Goal: Task Accomplishment & Management: Manage account settings

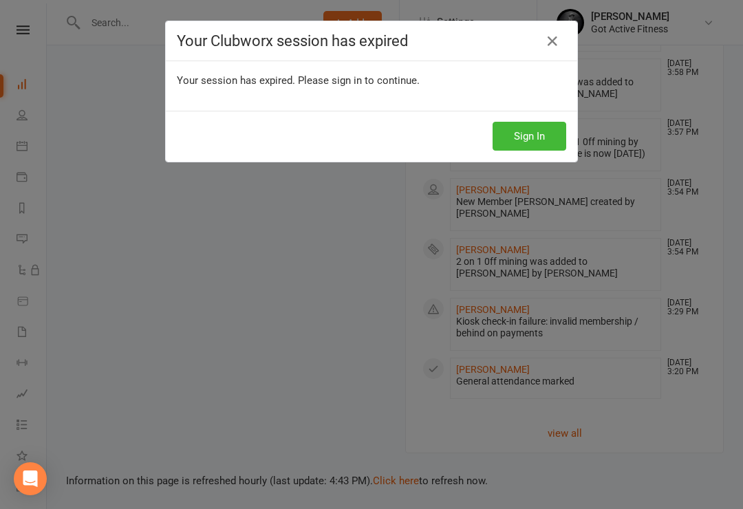
click at [532, 133] on button "Sign In" at bounding box center [529, 136] width 74 height 29
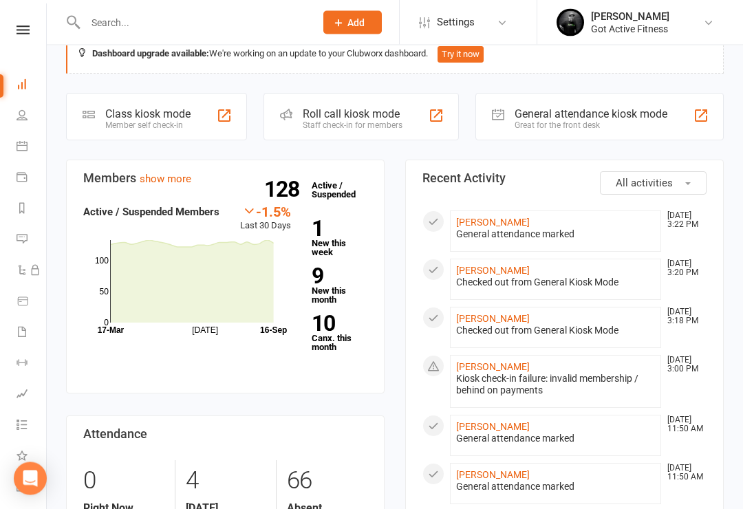
scroll to position [30, 0]
click at [512, 367] on link "[PERSON_NAME]" at bounding box center [493, 366] width 74 height 11
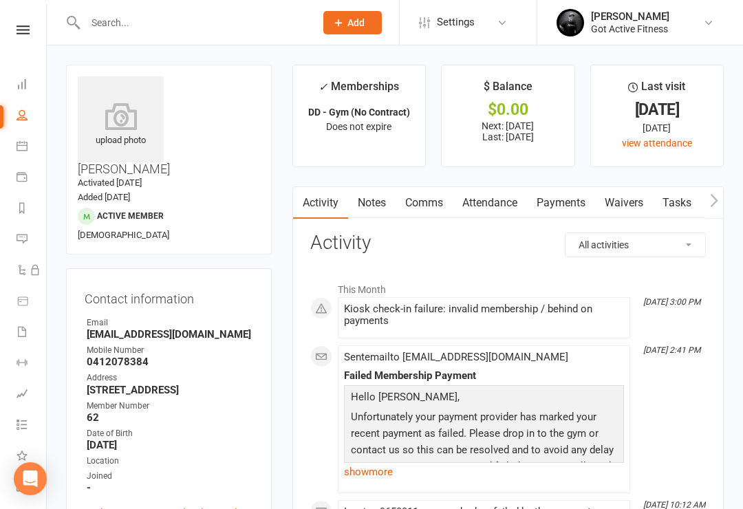
click at [566, 205] on link "Payments" at bounding box center [561, 203] width 68 height 32
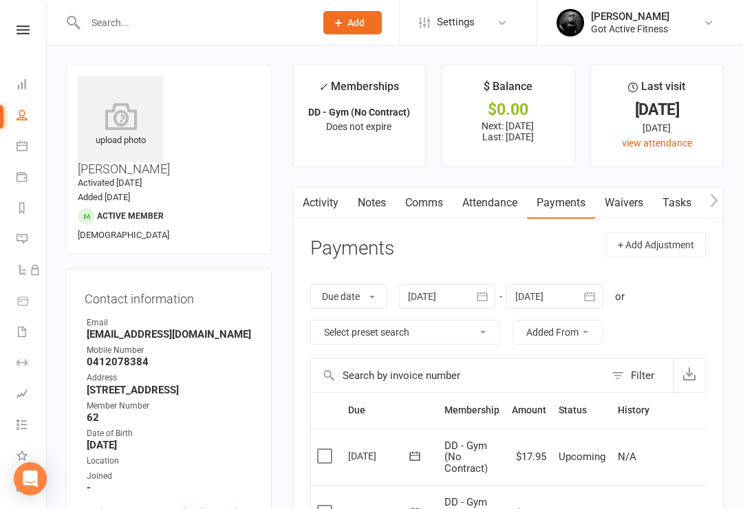
click at [21, 32] on icon at bounding box center [23, 29] width 13 height 9
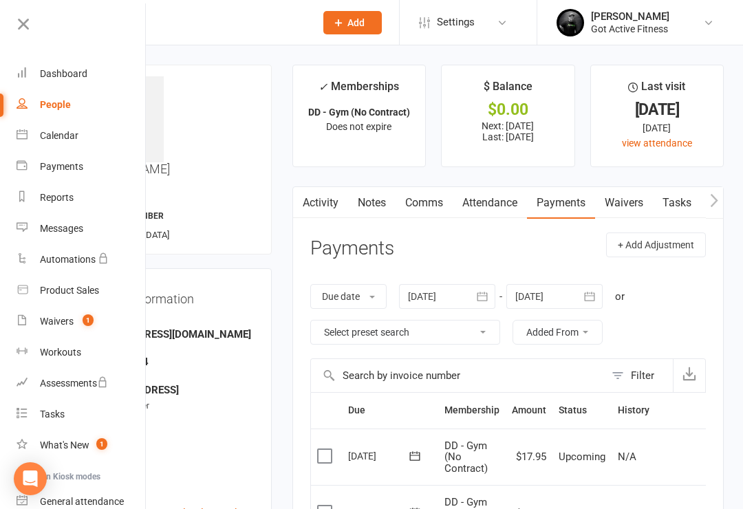
click at [59, 75] on div "Dashboard" at bounding box center [63, 73] width 47 height 11
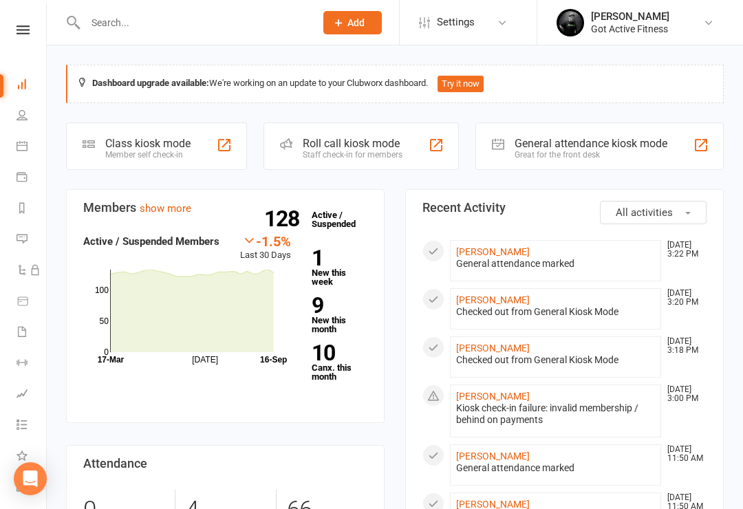
click at [16, 32] on link at bounding box center [23, 29] width 49 height 9
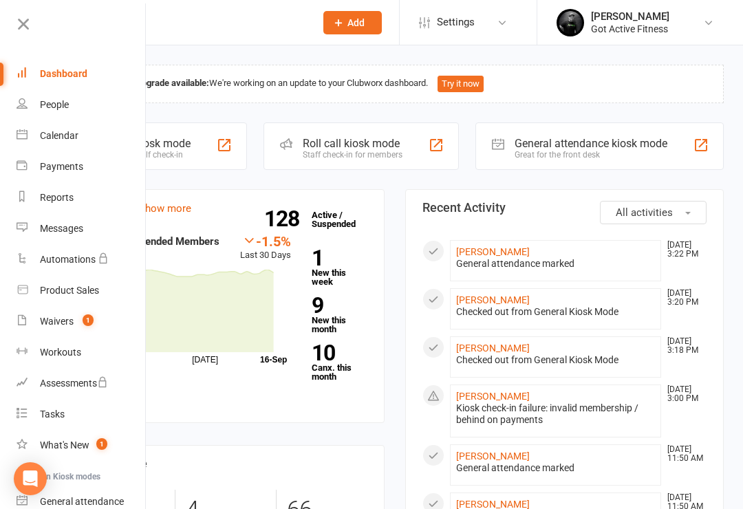
click at [14, 22] on icon at bounding box center [23, 23] width 19 height 19
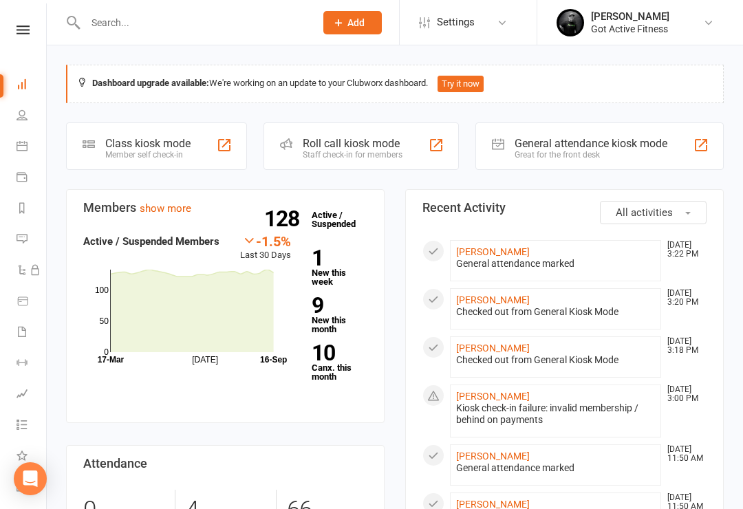
click at [590, 154] on div "Great for the front desk" at bounding box center [590, 155] width 153 height 10
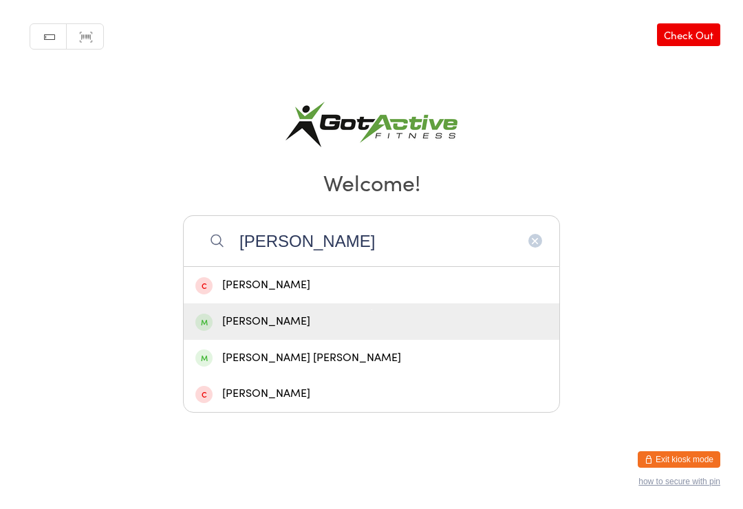
type input "[PERSON_NAME]"
click at [359, 331] on div "[PERSON_NAME]" at bounding box center [371, 321] width 352 height 19
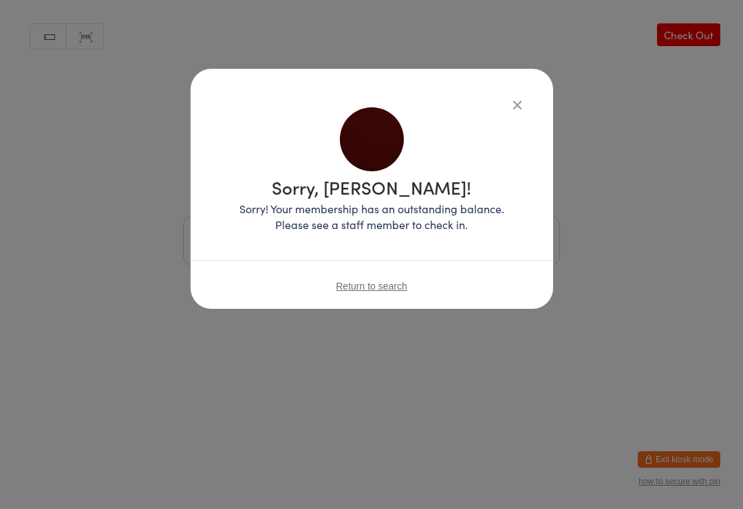
click at [525, 92] on div "Sorry, Brianna Hughes! Sorry! Your membership has an outstanding balance. Pleas…" at bounding box center [371, 189] width 362 height 240
click at [521, 109] on icon "button" at bounding box center [517, 104] width 15 height 15
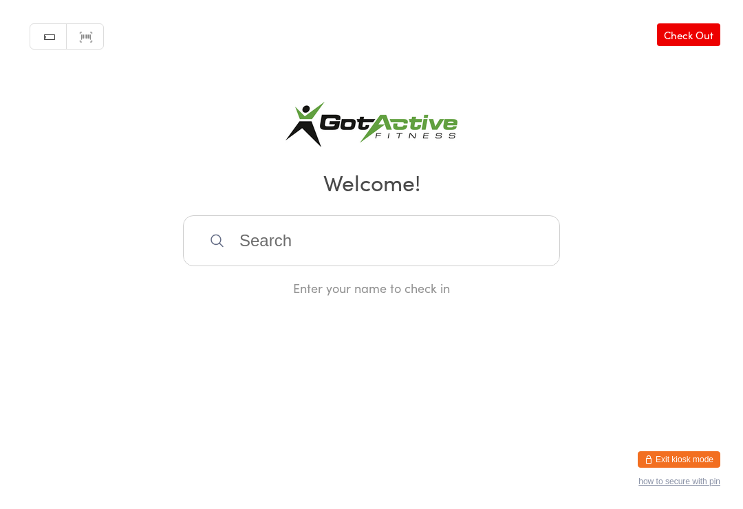
click at [457, 251] on input "search" at bounding box center [371, 240] width 377 height 51
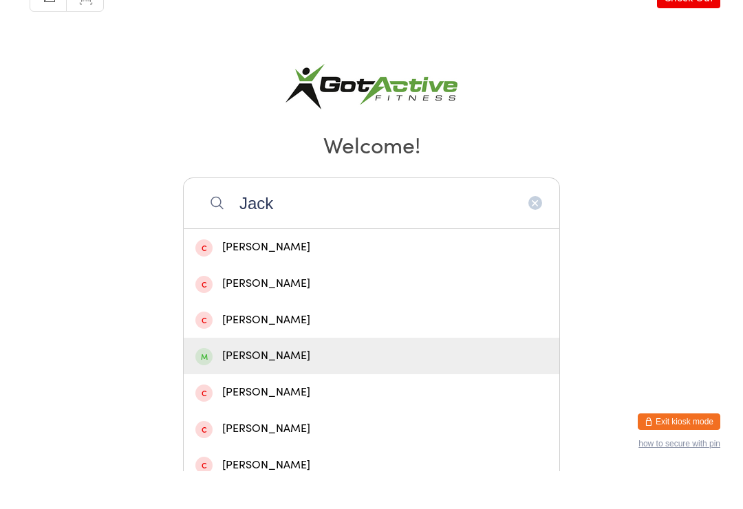
type input "Jack"
click at [335, 384] on div "[PERSON_NAME]" at bounding box center [371, 393] width 352 height 19
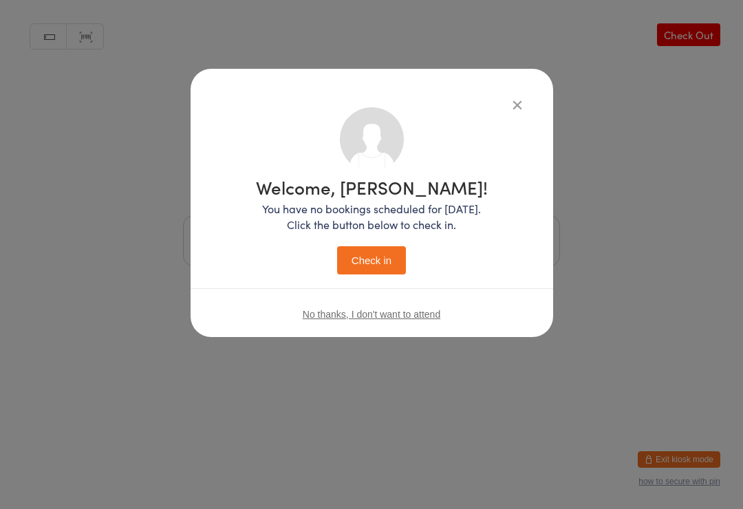
click at [382, 265] on button "Check in" at bounding box center [371, 260] width 69 height 28
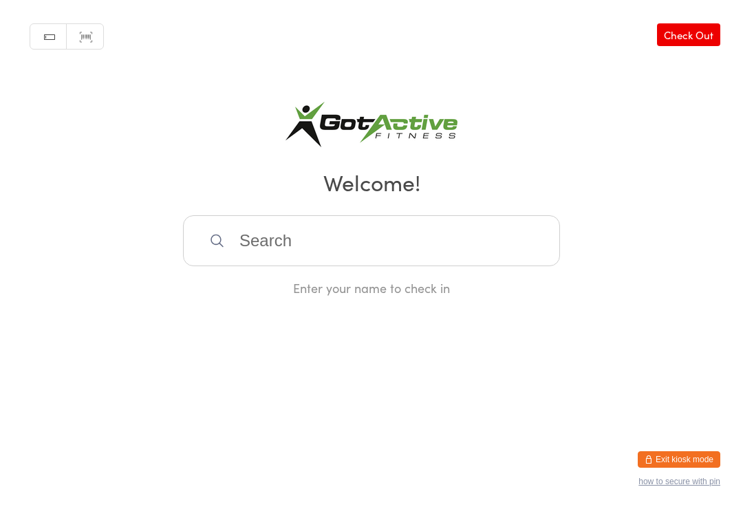
click at [686, 457] on button "Exit kiosk mode" at bounding box center [678, 459] width 83 height 17
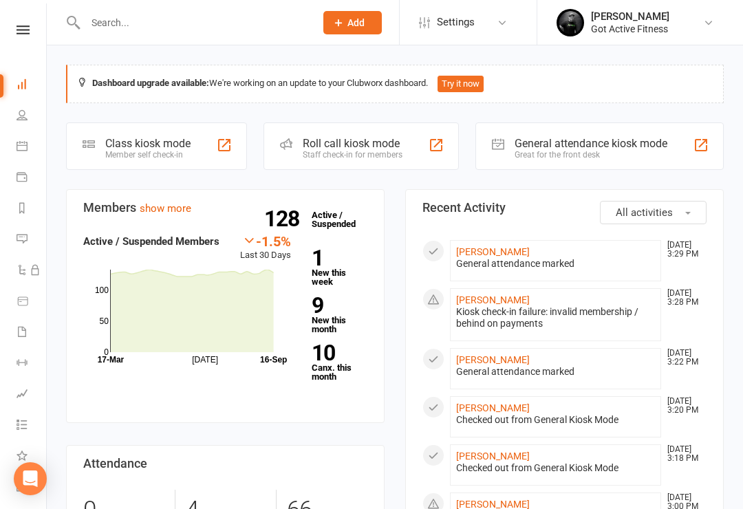
click at [223, 20] on input "text" at bounding box center [193, 22] width 224 height 19
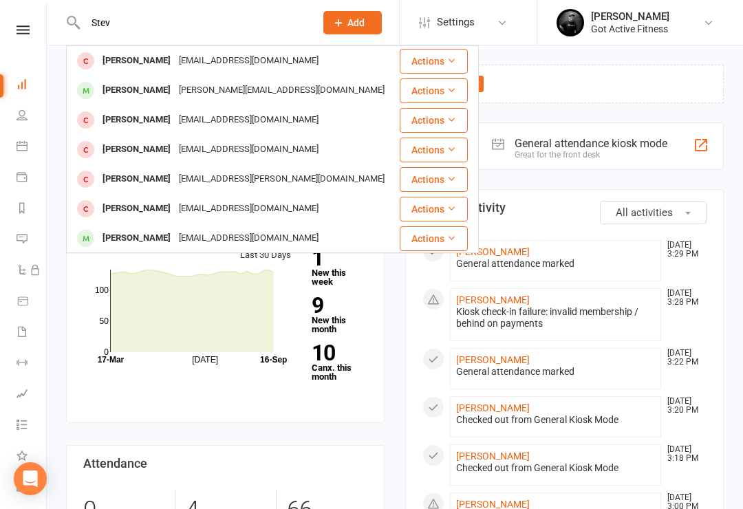
type input "Stev"
click at [204, 239] on div "stevesergeant30@gmail.com" at bounding box center [249, 238] width 148 height 20
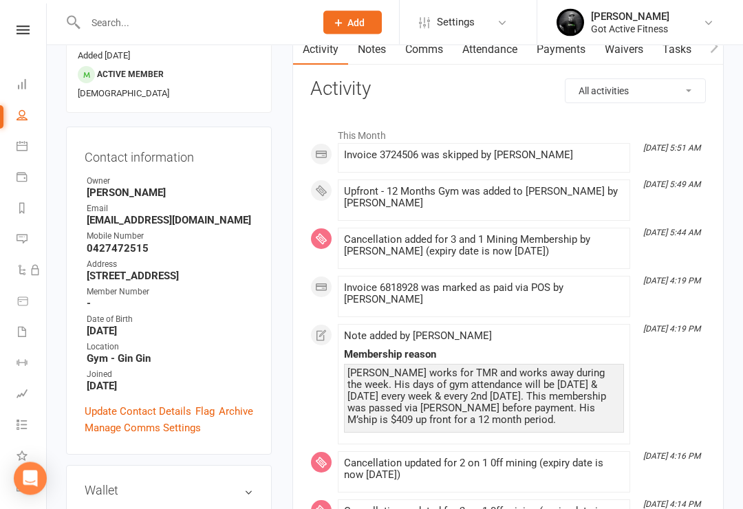
scroll to position [142, 0]
click at [144, 403] on link "Update Contact Details" at bounding box center [138, 411] width 107 height 17
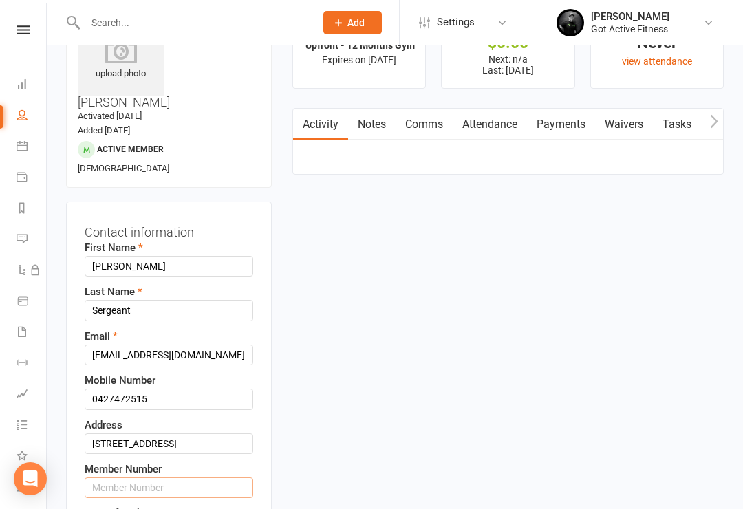
click at [200, 477] on input "text" at bounding box center [169, 487] width 168 height 21
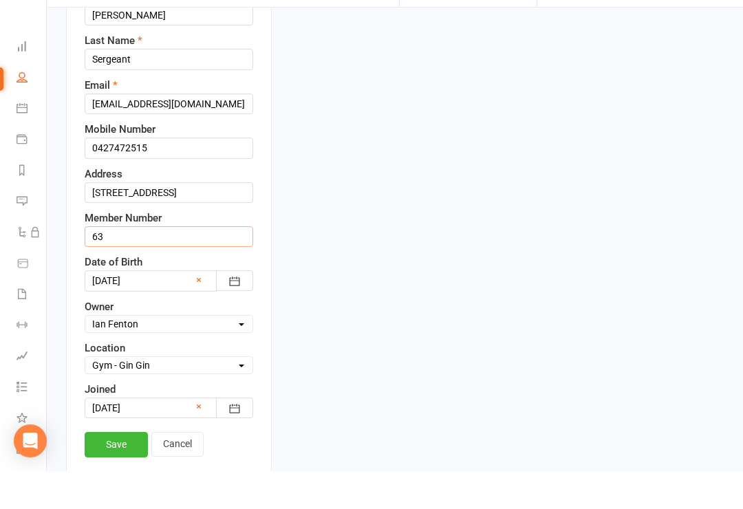
scroll to position [281, 0]
type input "63"
click at [129, 469] on link "Save" at bounding box center [116, 481] width 63 height 25
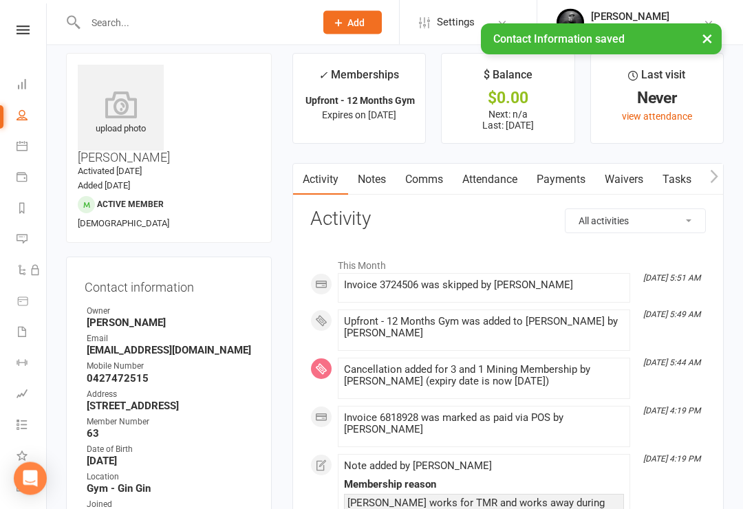
scroll to position [0, 0]
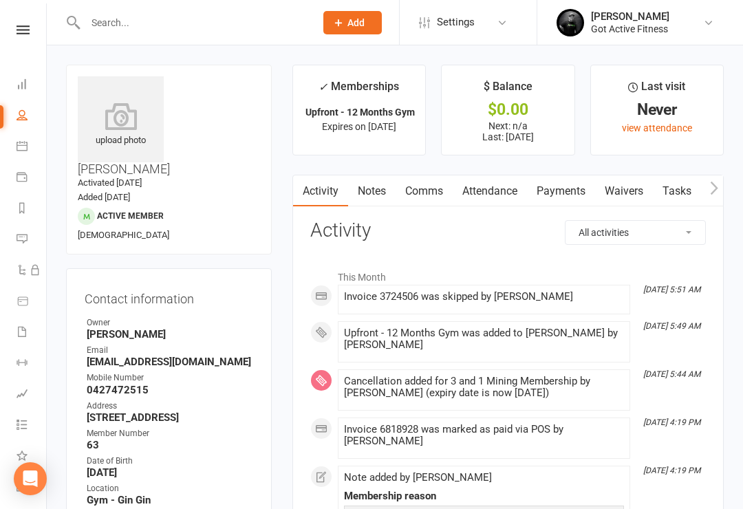
click at [21, 27] on icon at bounding box center [23, 29] width 13 height 9
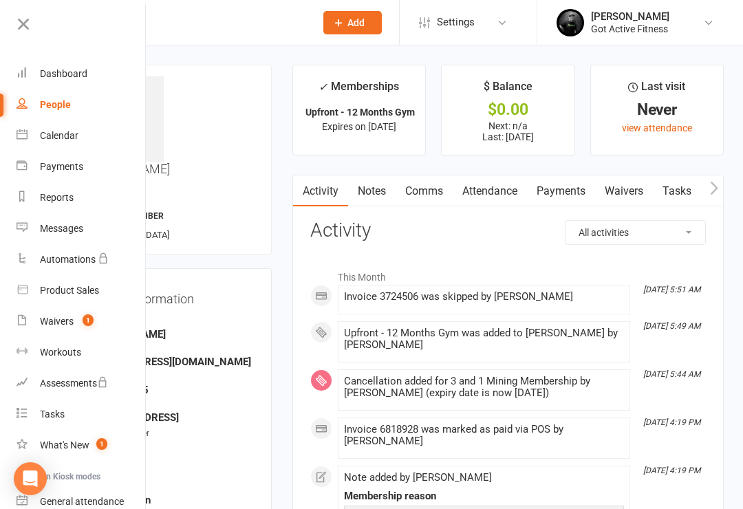
click at [91, 74] on link "Dashboard" at bounding box center [82, 73] width 130 height 31
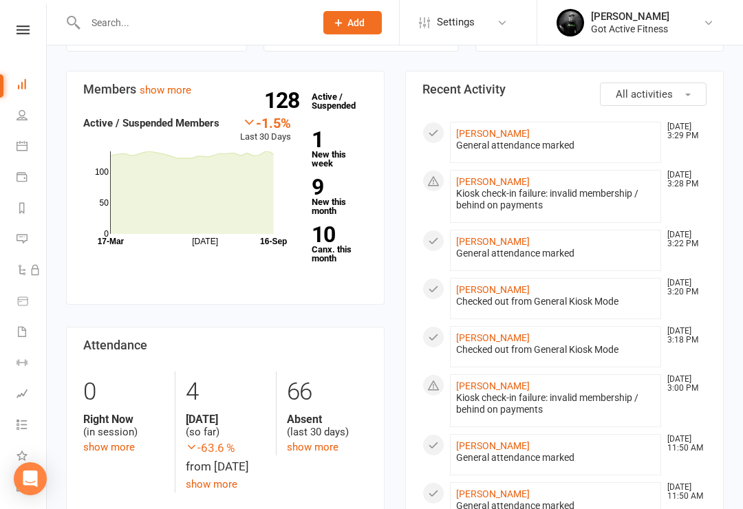
scroll to position [81, 0]
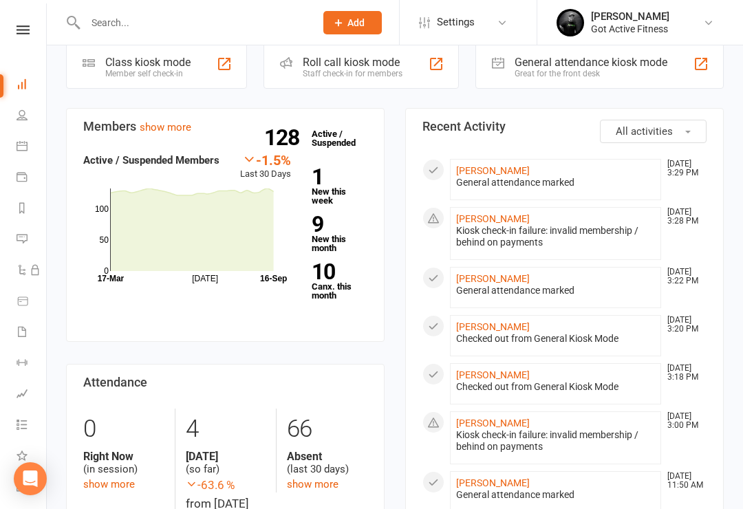
click at [498, 223] on link "[PERSON_NAME]" at bounding box center [493, 218] width 74 height 11
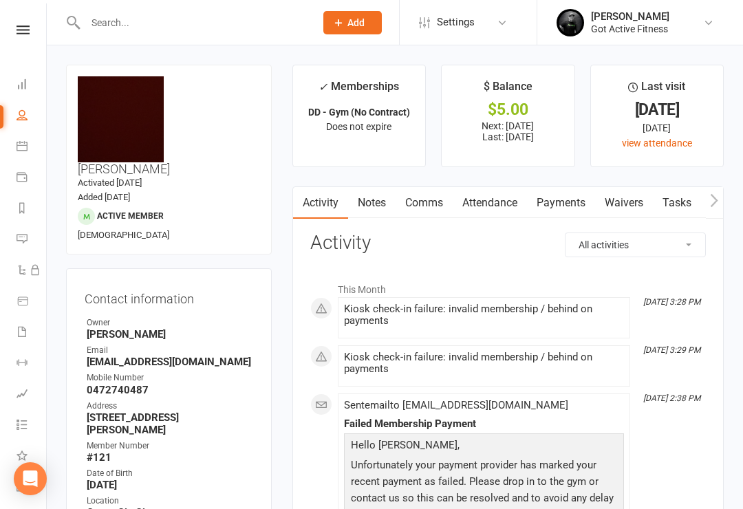
click at [556, 199] on link "Payments" at bounding box center [561, 203] width 68 height 32
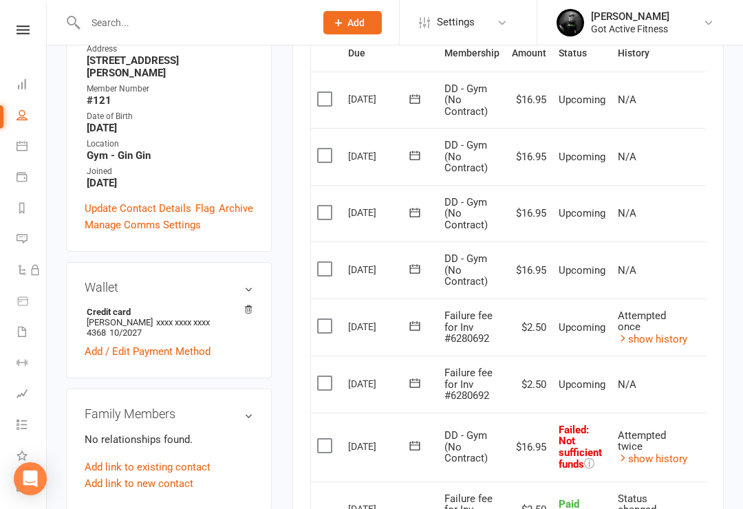
scroll to position [356, 0]
click at [10, 42] on div "Clubworx" at bounding box center [23, 47] width 46 height 45
click at [31, 32] on link at bounding box center [23, 29] width 49 height 9
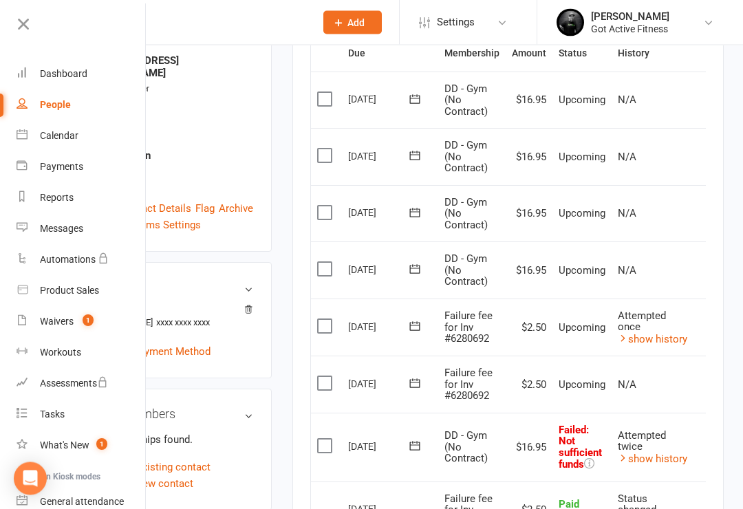
scroll to position [357, 0]
click at [73, 69] on div "Dashboard" at bounding box center [63, 73] width 47 height 11
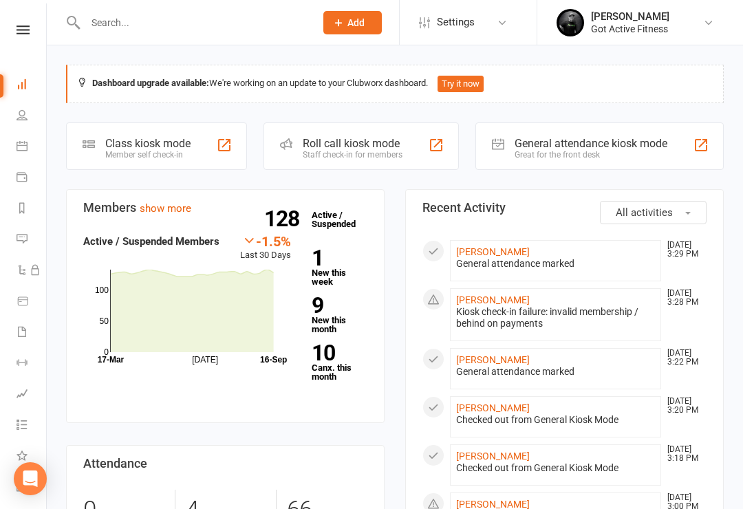
click at [28, 33] on icon at bounding box center [23, 29] width 13 height 9
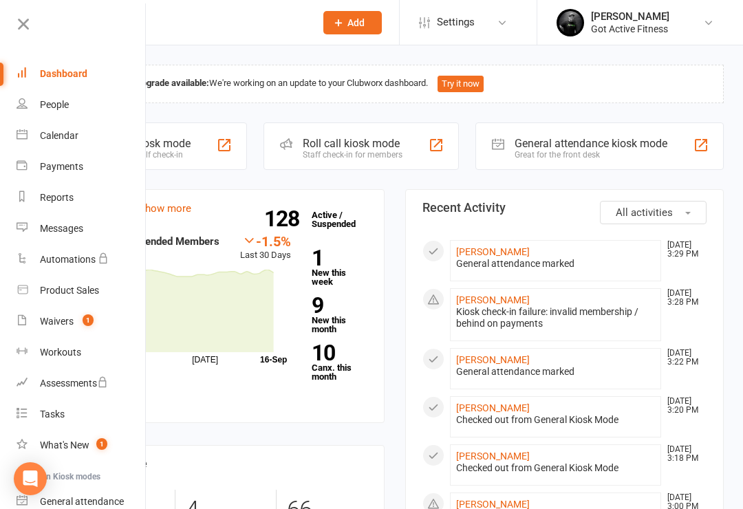
click at [99, 72] on link "Dashboard" at bounding box center [82, 73] width 130 height 31
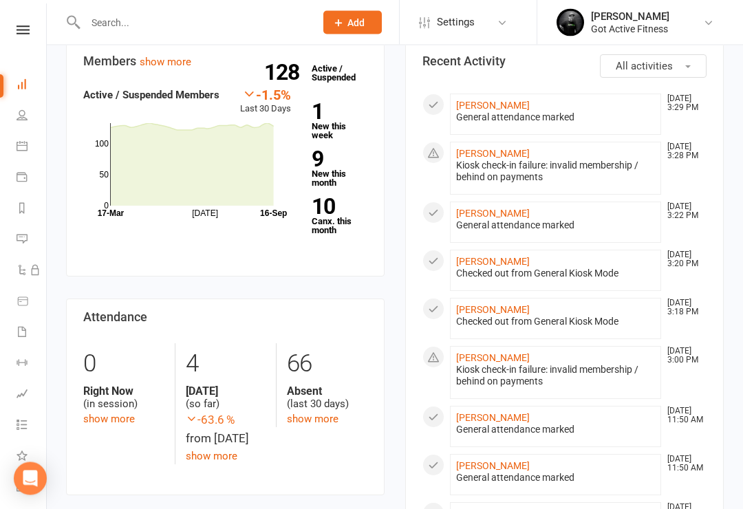
scroll to position [146, 0]
click at [28, 23] on nav "Clubworx Dashboard People Calendar Payments Reports Messages Automations Produc…" at bounding box center [23, 257] width 47 height 509
click at [26, 32] on icon at bounding box center [23, 29] width 13 height 9
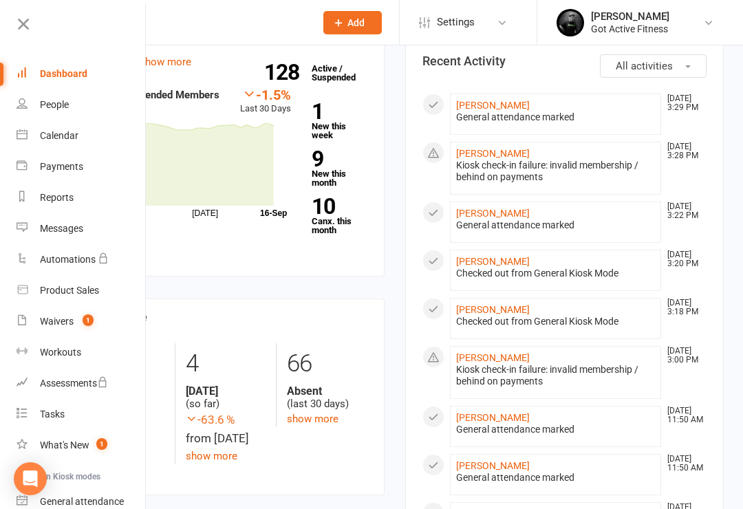
click at [83, 75] on div "Dashboard" at bounding box center [63, 73] width 47 height 11
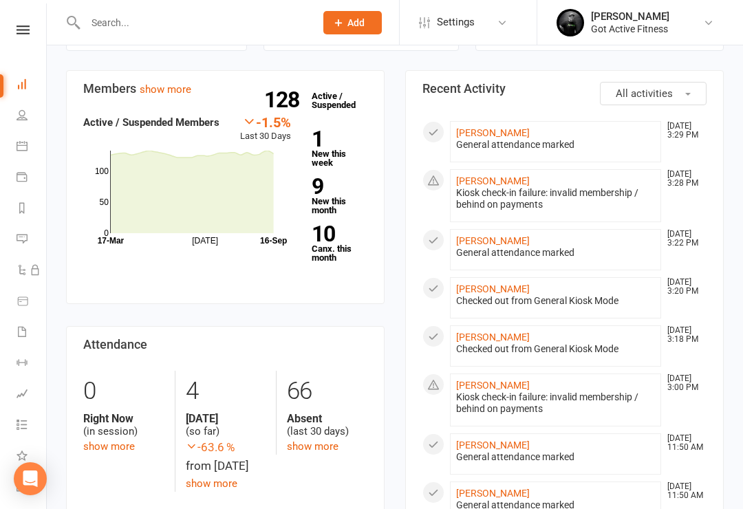
scroll to position [0, 0]
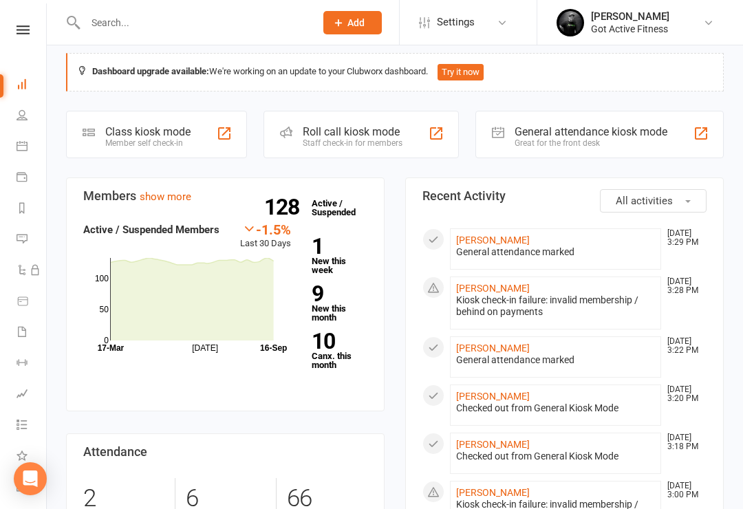
scroll to position [13, 0]
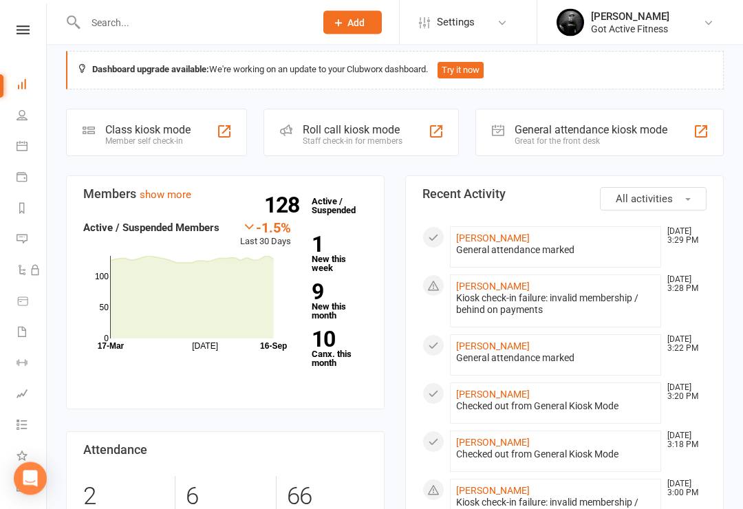
click at [595, 143] on div "Great for the front desk" at bounding box center [590, 142] width 153 height 10
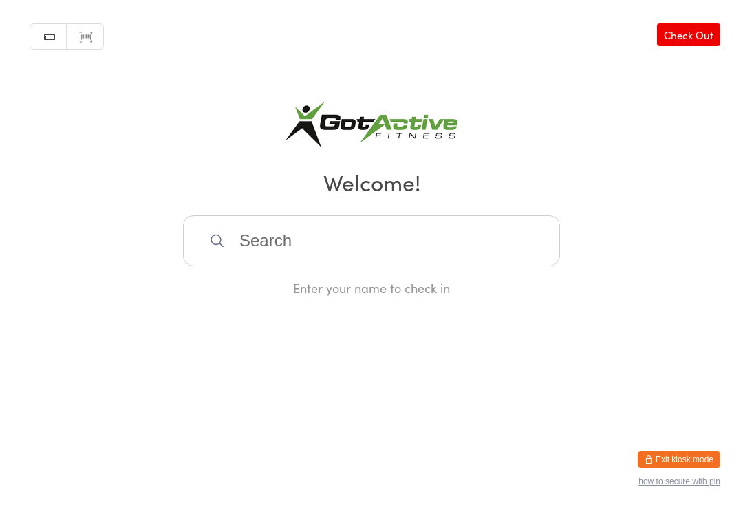
click at [677, 461] on button "Exit kiosk mode" at bounding box center [678, 459] width 83 height 17
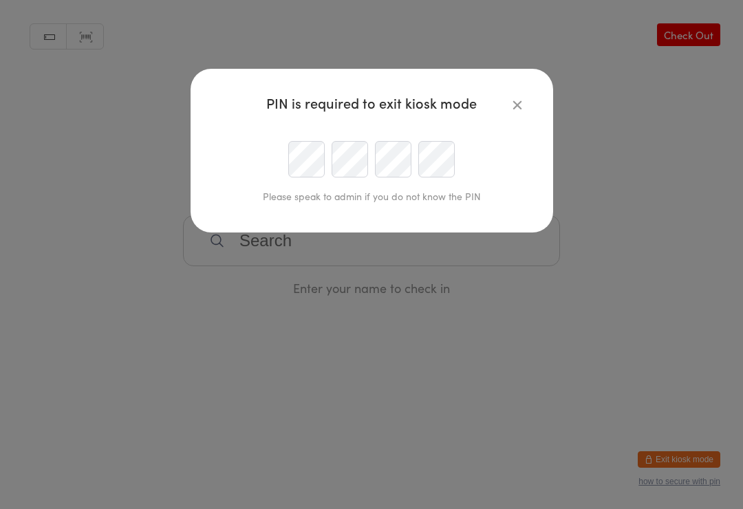
click at [0, 385] on div "PIN is required to exit kiosk mode Please speak to admin if you do not know the…" at bounding box center [371, 254] width 743 height 509
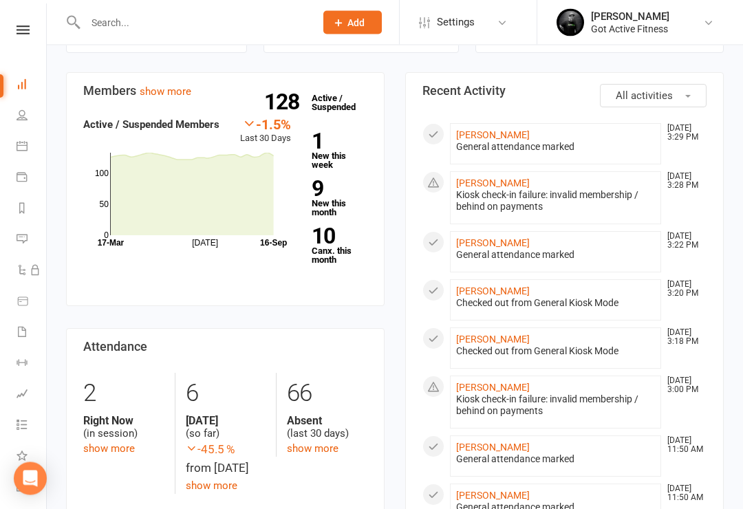
scroll to position [117, 0]
click at [514, 388] on link "[PERSON_NAME]" at bounding box center [493, 387] width 74 height 11
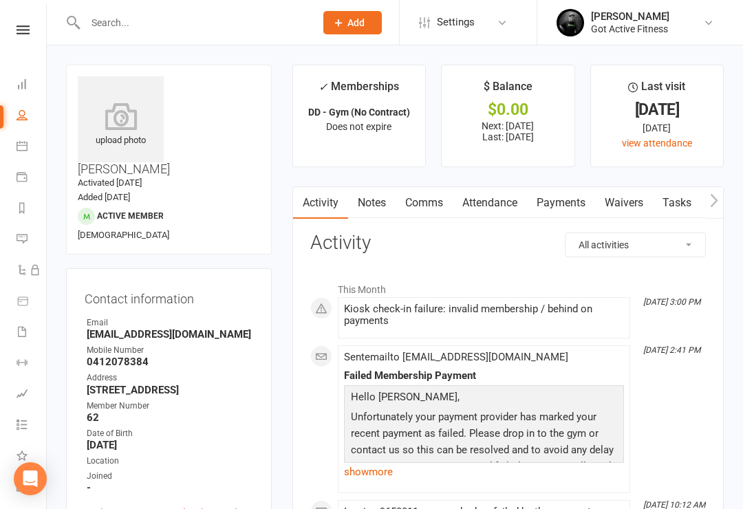
click at [562, 210] on link "Payments" at bounding box center [561, 203] width 68 height 32
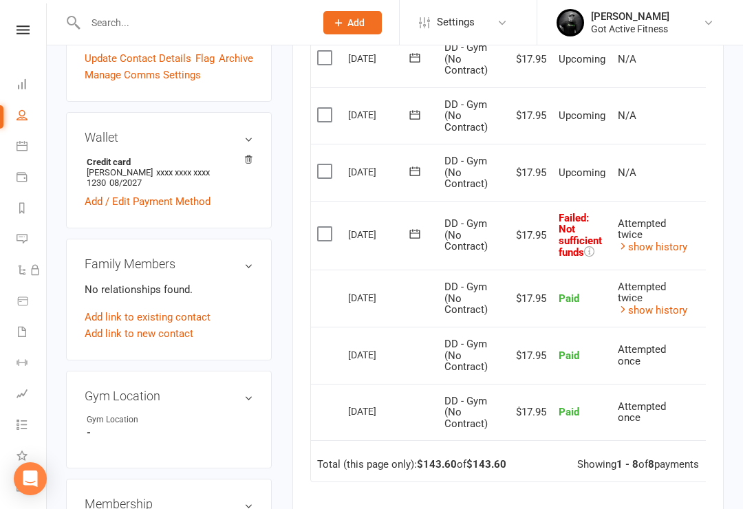
scroll to position [454, 0]
click at [330, 228] on label at bounding box center [326, 235] width 19 height 14
click at [326, 228] on input "checkbox" at bounding box center [321, 228] width 9 height 0
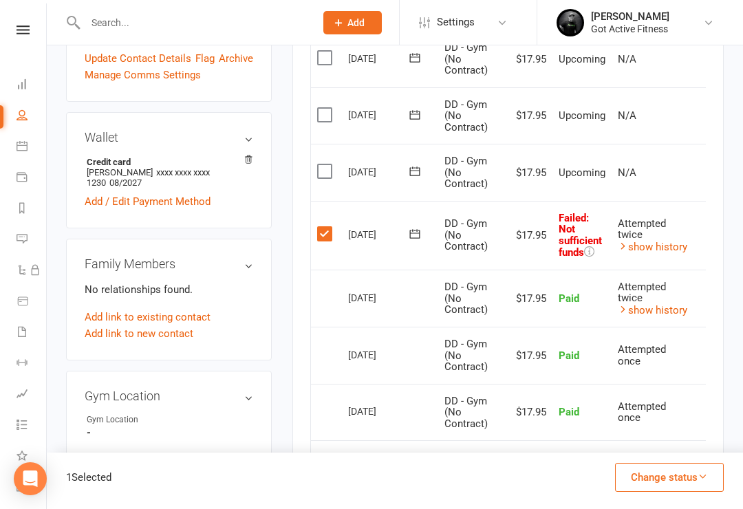
click at [677, 492] on button "Change status" at bounding box center [669, 477] width 109 height 29
click at [663, 399] on link "Paid (POS)" at bounding box center [655, 385] width 136 height 28
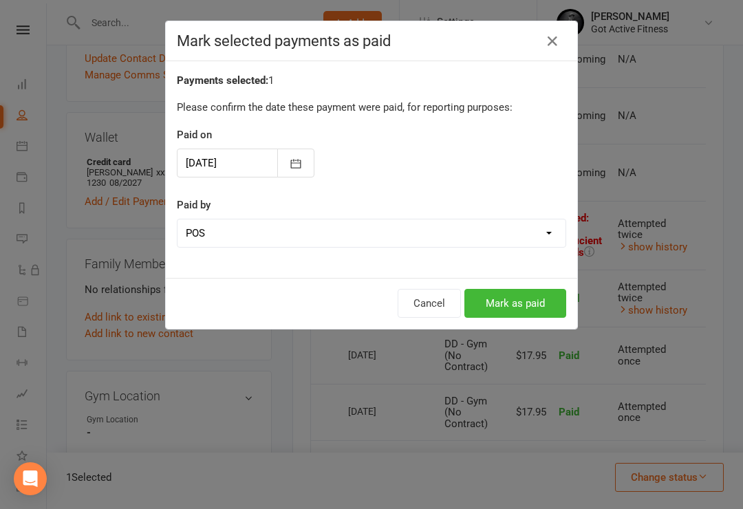
click at [536, 298] on button "Mark as paid" at bounding box center [515, 303] width 102 height 29
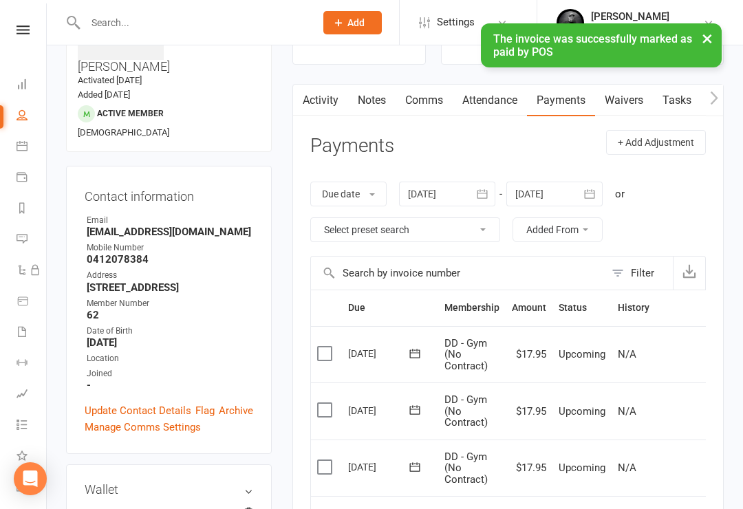
scroll to position [103, 0]
click at [20, 32] on icon at bounding box center [23, 29] width 13 height 9
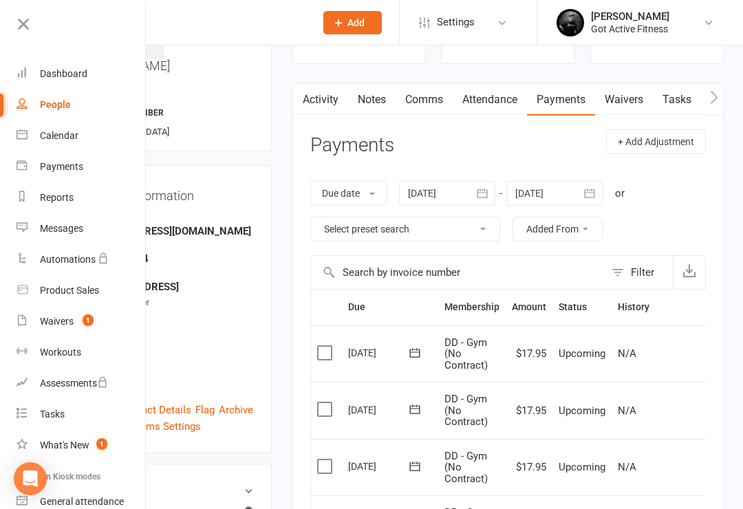
click at [65, 83] on link "Dashboard" at bounding box center [82, 73] width 130 height 31
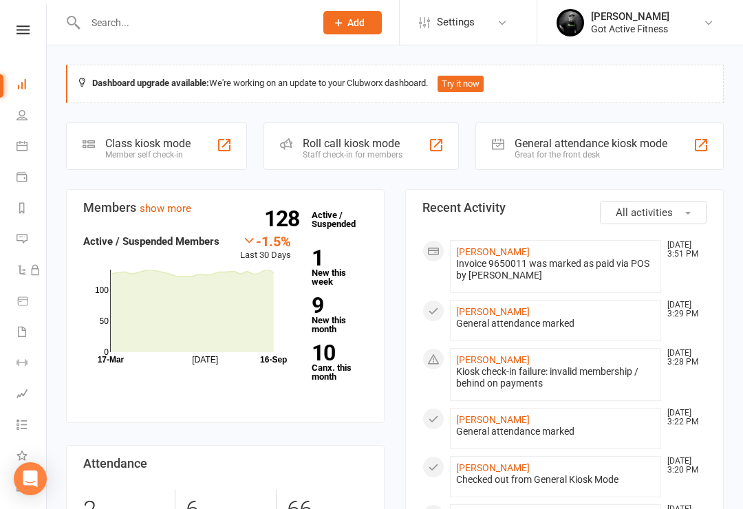
click at [624, 144] on div "General attendance kiosk mode" at bounding box center [590, 143] width 153 height 13
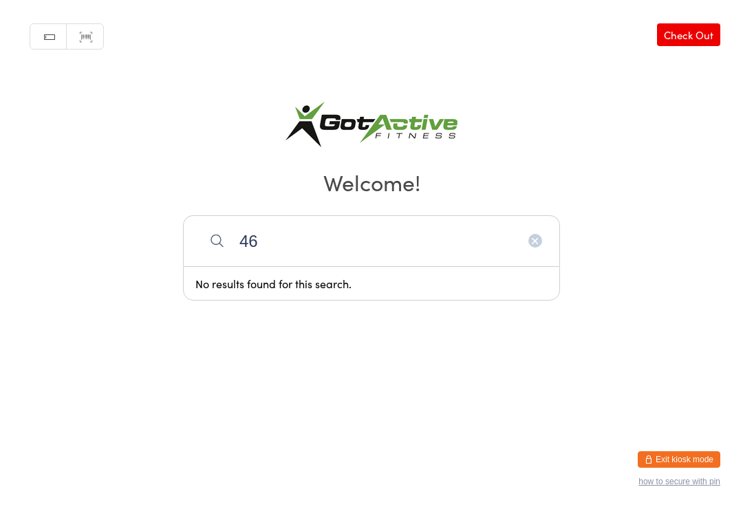
type input "4"
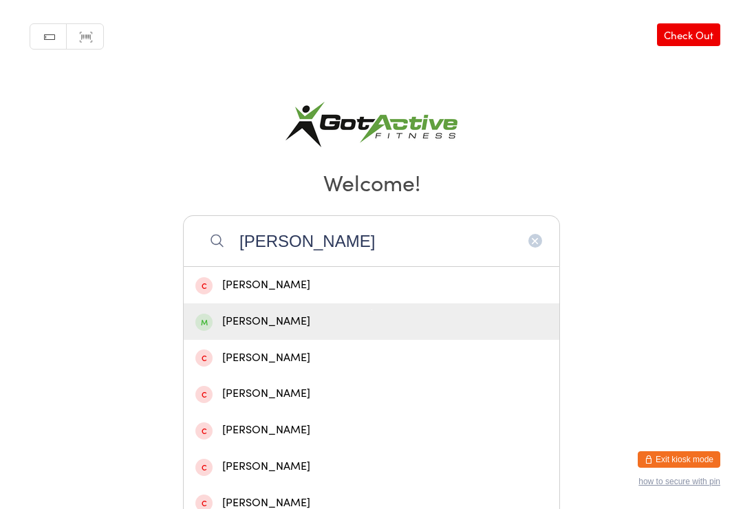
type input "[PERSON_NAME]"
click at [377, 329] on div "[PERSON_NAME]" at bounding box center [371, 321] width 352 height 19
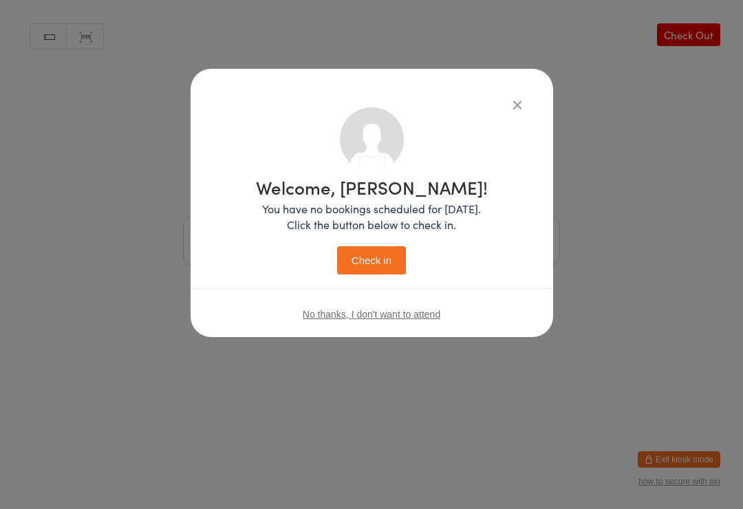
click at [373, 268] on button "Check in" at bounding box center [371, 260] width 69 height 28
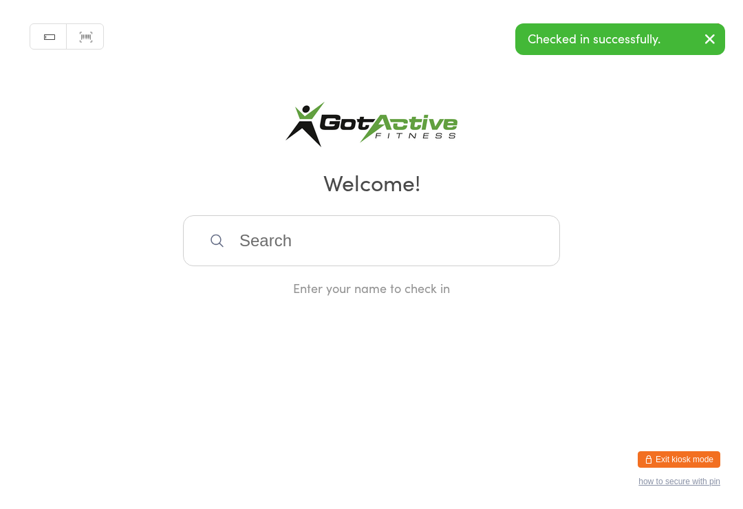
click at [710, 460] on button "Exit kiosk mode" at bounding box center [678, 459] width 83 height 17
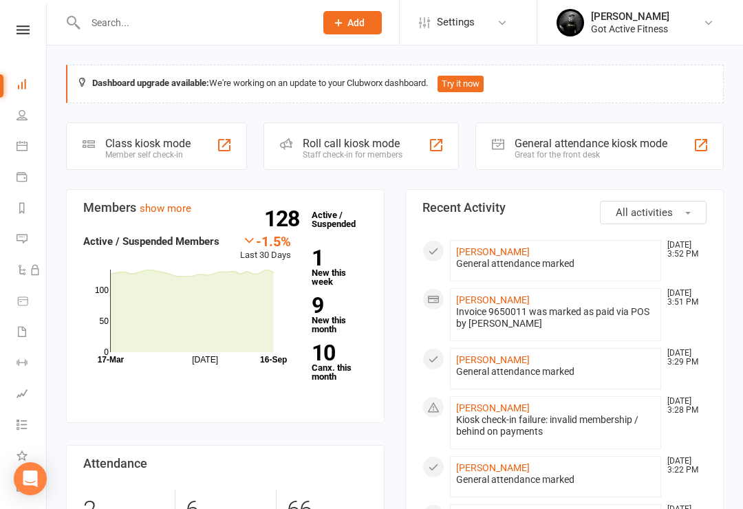
click at [25, 34] on icon at bounding box center [23, 29] width 13 height 9
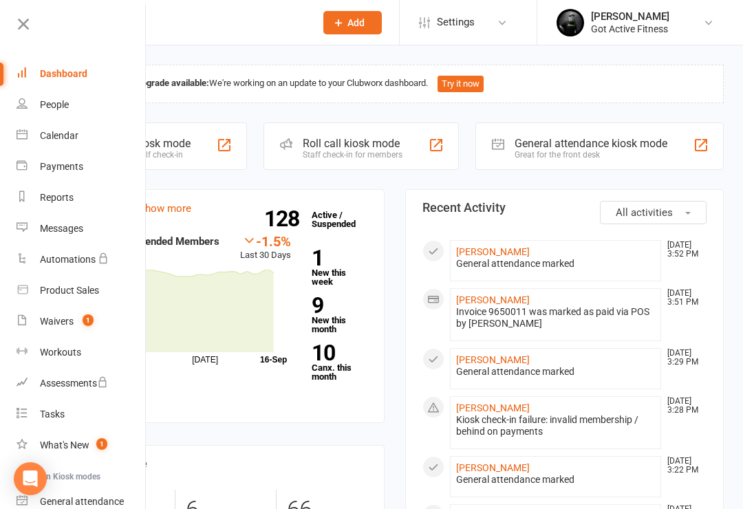
click at [46, 74] on div "Dashboard" at bounding box center [63, 73] width 47 height 11
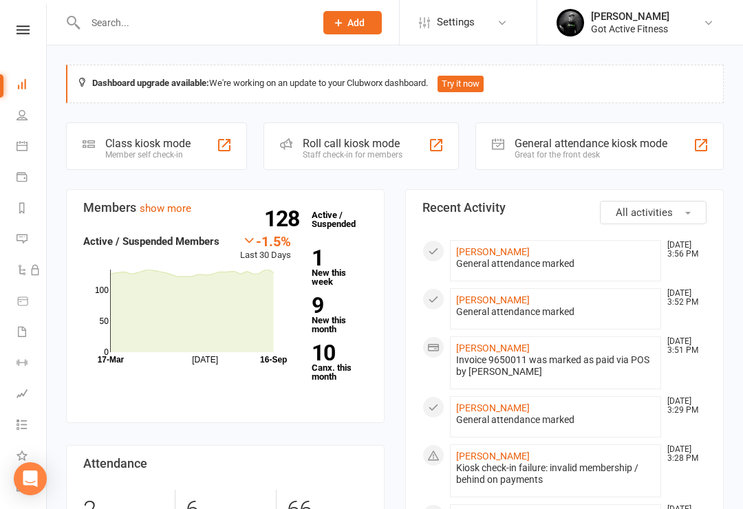
click at [486, 250] on link "[PERSON_NAME]" at bounding box center [493, 251] width 74 height 11
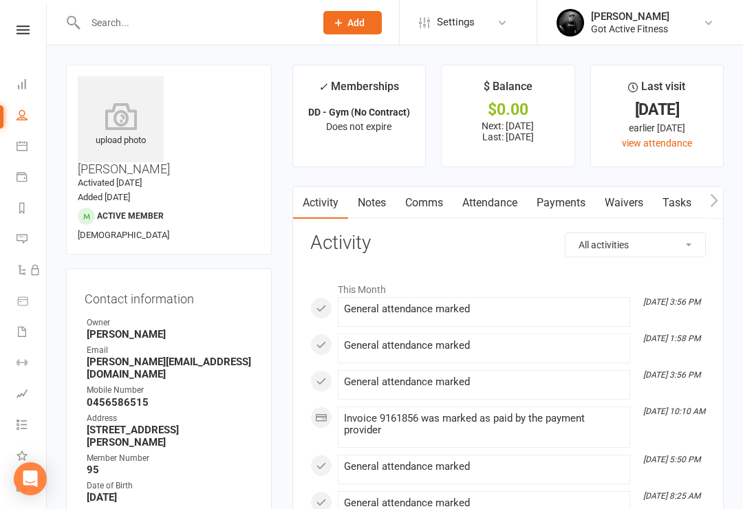
click at [23, 34] on icon at bounding box center [23, 29] width 13 height 9
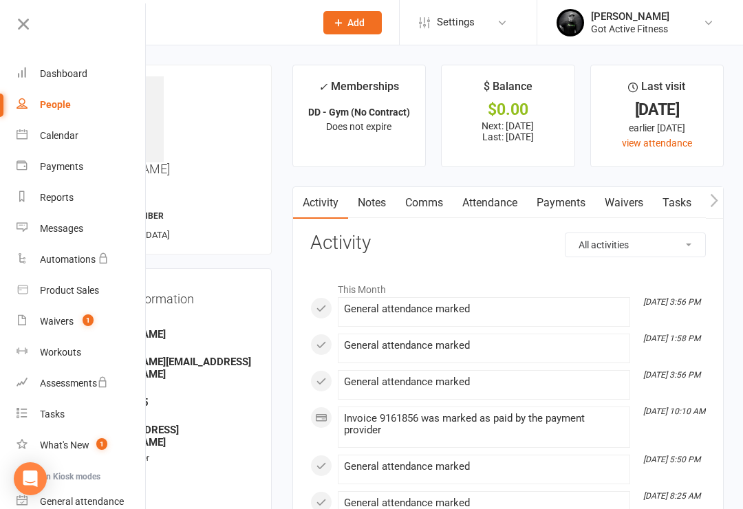
click at [58, 74] on div "Dashboard" at bounding box center [63, 73] width 47 height 11
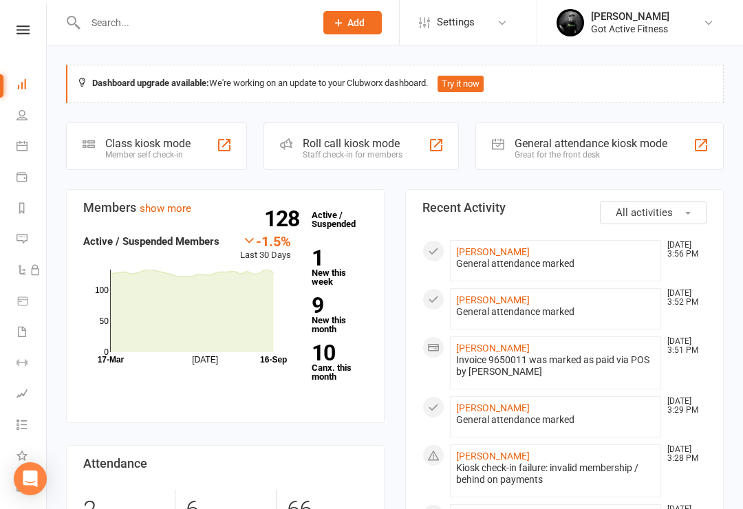
click at [20, 32] on icon at bounding box center [23, 29] width 13 height 9
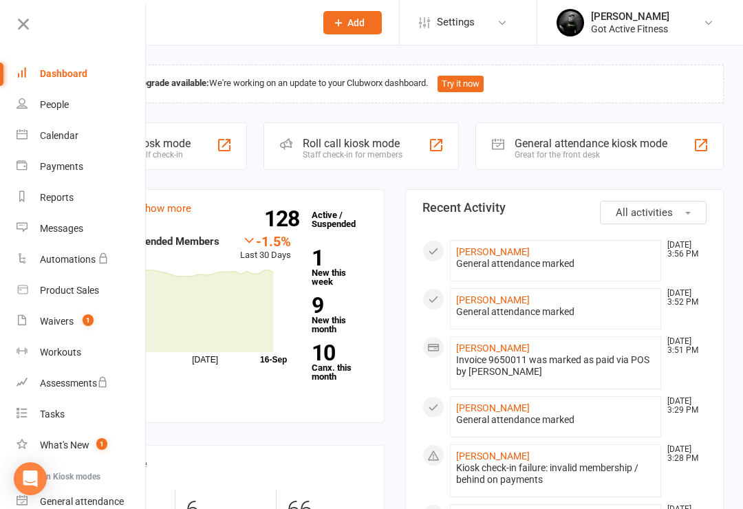
click at [84, 78] on div "Dashboard" at bounding box center [63, 73] width 47 height 11
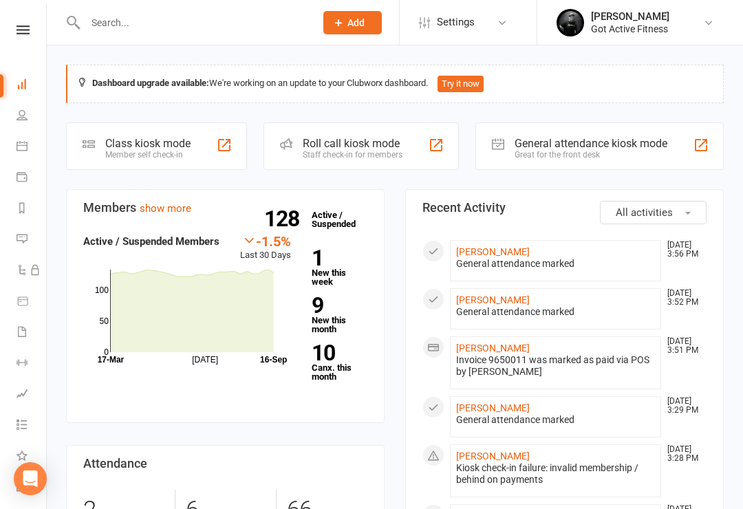
click at [481, 246] on link "[PERSON_NAME]" at bounding box center [493, 251] width 74 height 11
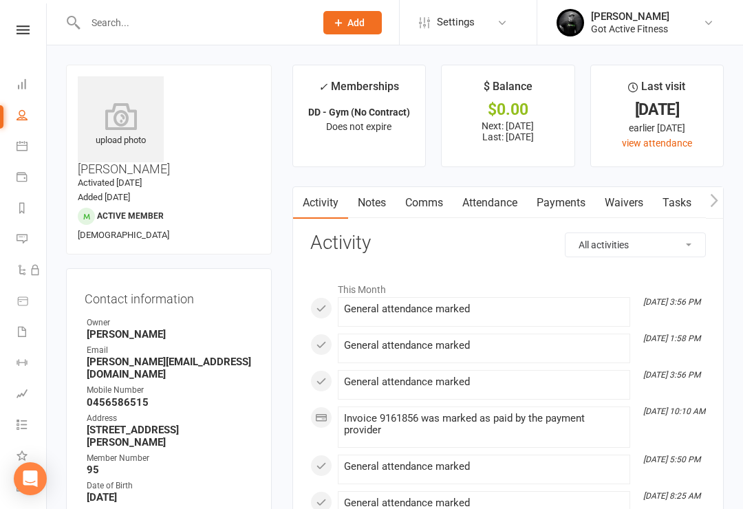
click at [21, 32] on icon at bounding box center [23, 29] width 13 height 9
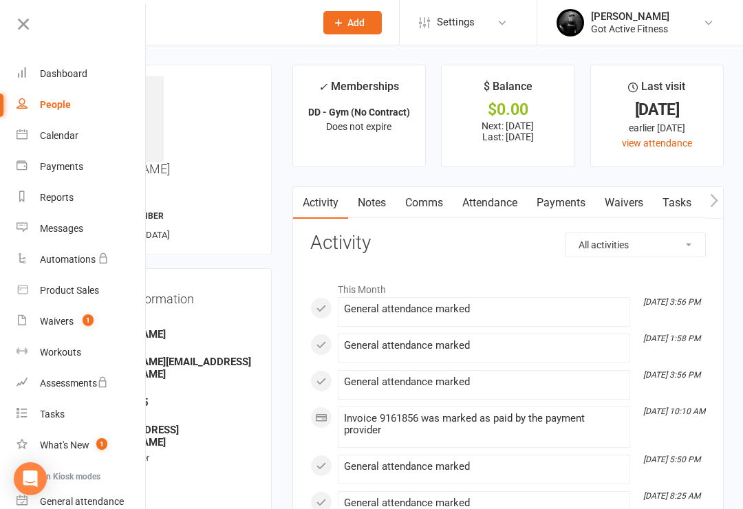
click at [69, 78] on div "Dashboard" at bounding box center [63, 73] width 47 height 11
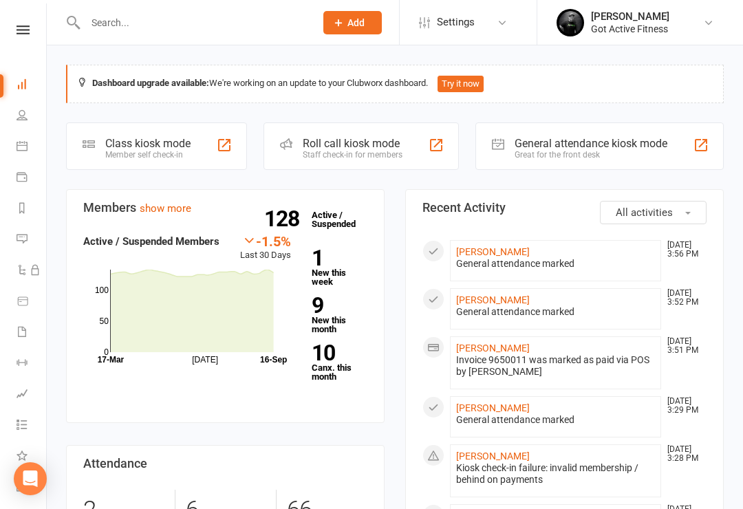
click at [603, 154] on div "Great for the front desk" at bounding box center [590, 155] width 153 height 10
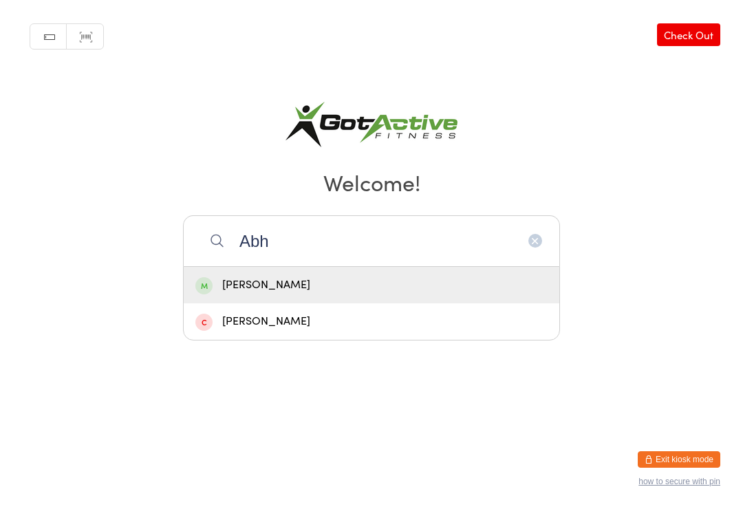
type input "Abh"
click at [437, 294] on div "[PERSON_NAME]" at bounding box center [371, 285] width 352 height 19
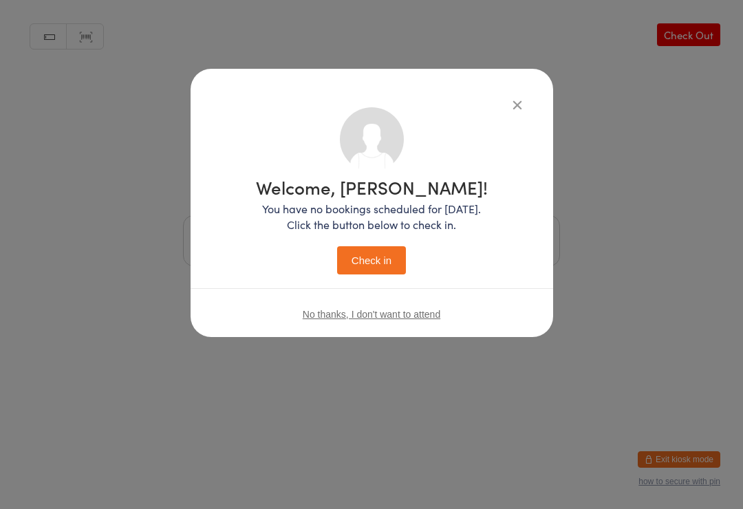
click at [376, 272] on button "Check in" at bounding box center [371, 260] width 69 height 28
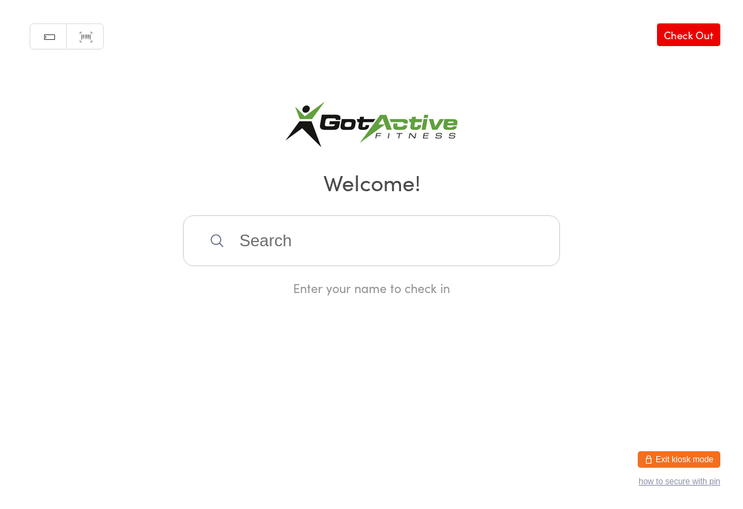
click at [681, 457] on button "Exit kiosk mode" at bounding box center [678, 459] width 83 height 17
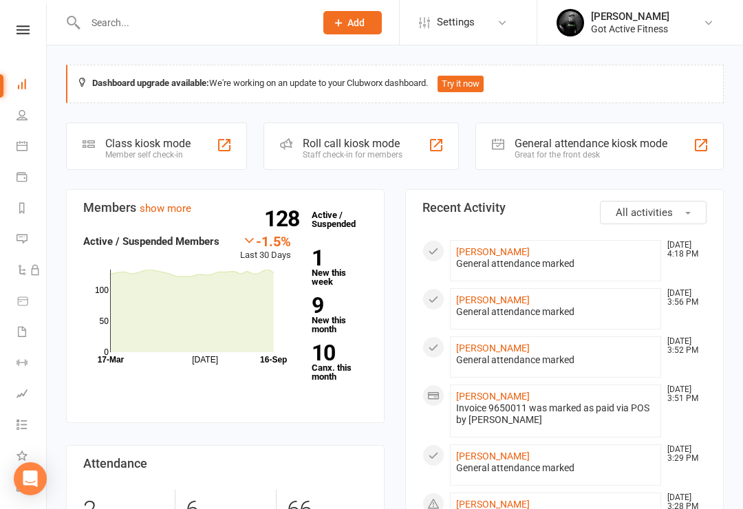
click at [24, 34] on icon at bounding box center [23, 29] width 13 height 9
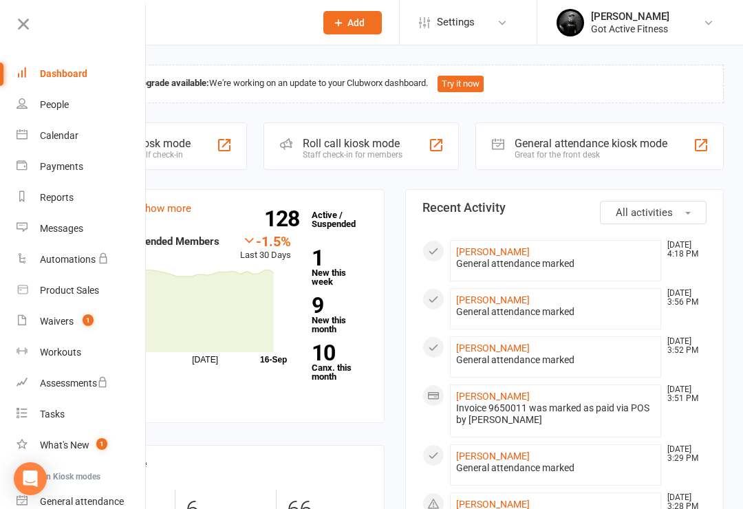
click at [61, 69] on div "Dashboard" at bounding box center [63, 73] width 47 height 11
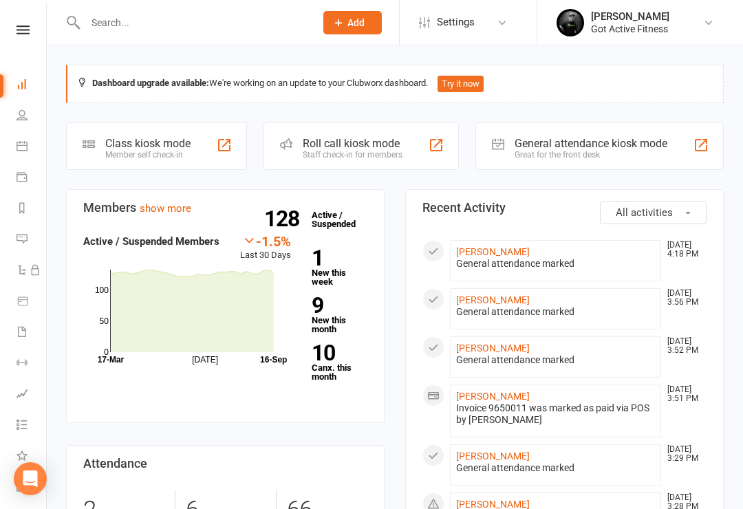
click at [19, 30] on icon at bounding box center [23, 29] width 13 height 9
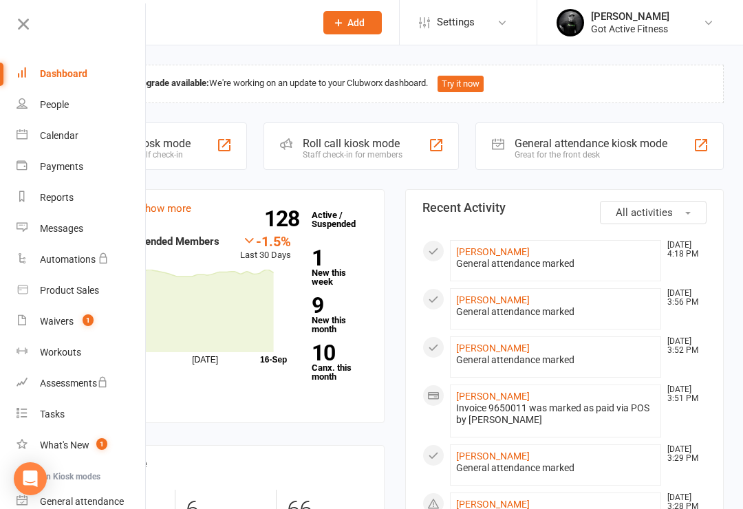
click at [61, 78] on div "Dashboard" at bounding box center [63, 73] width 47 height 11
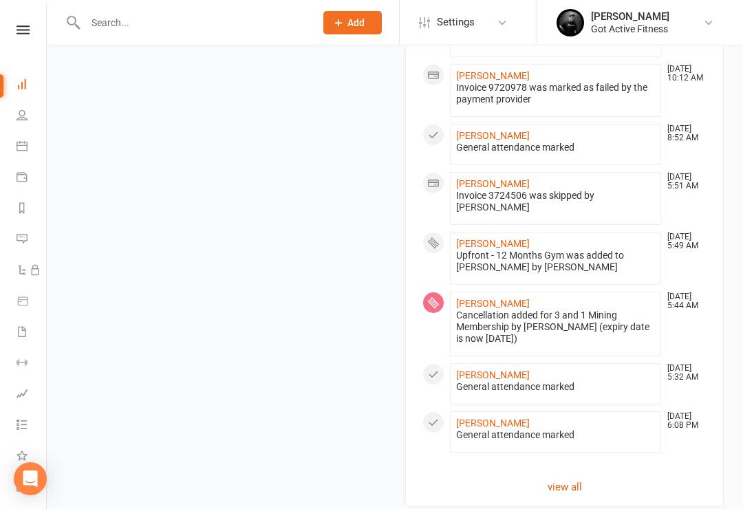
scroll to position [860, 0]
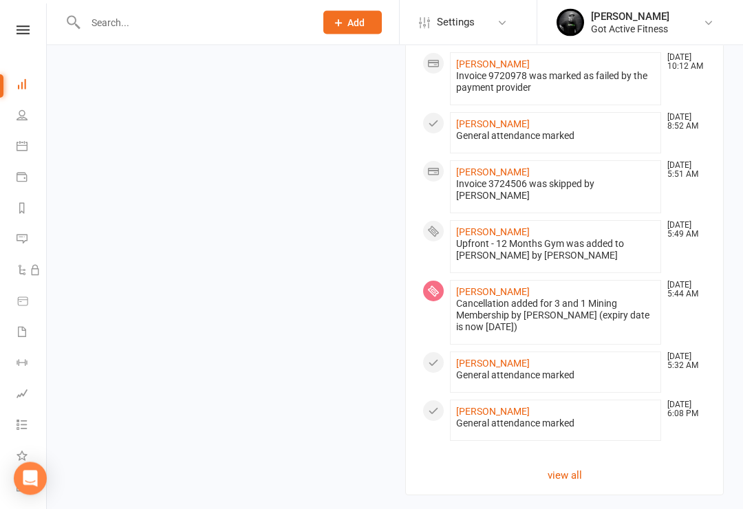
click at [584, 474] on link "view all" at bounding box center [564, 476] width 284 height 17
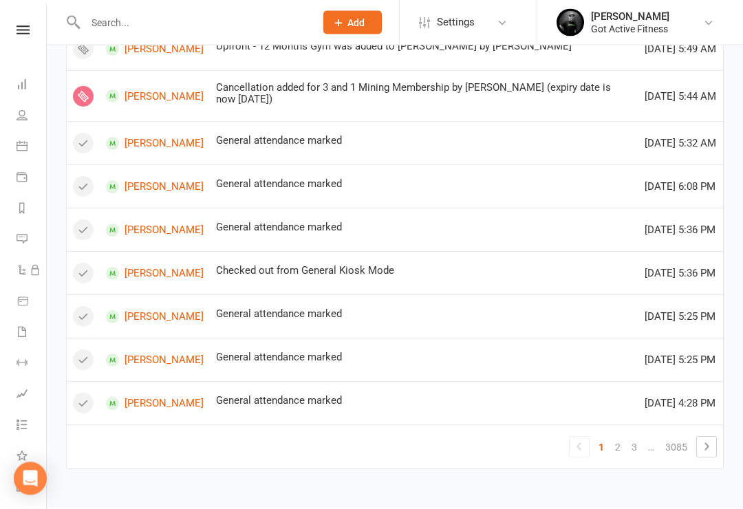
scroll to position [855, 0]
click at [717, 445] on td "1 2 3 … 3085" at bounding box center [395, 447] width 656 height 44
click at [713, 455] on icon at bounding box center [706, 447] width 17 height 17
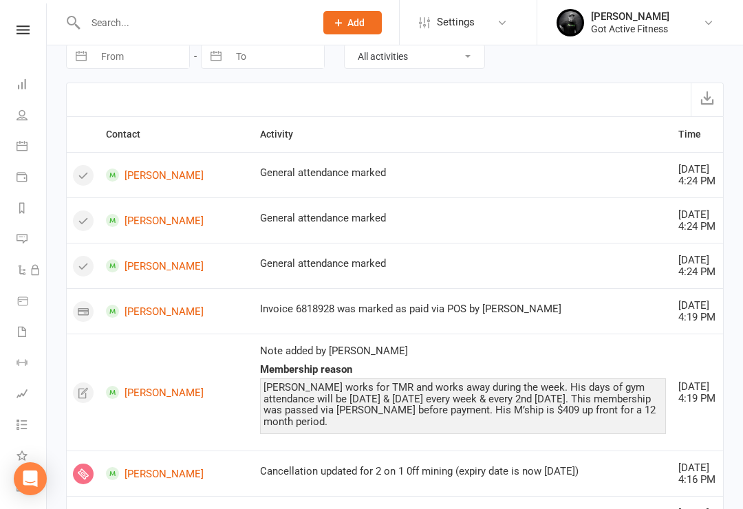
scroll to position [0, 0]
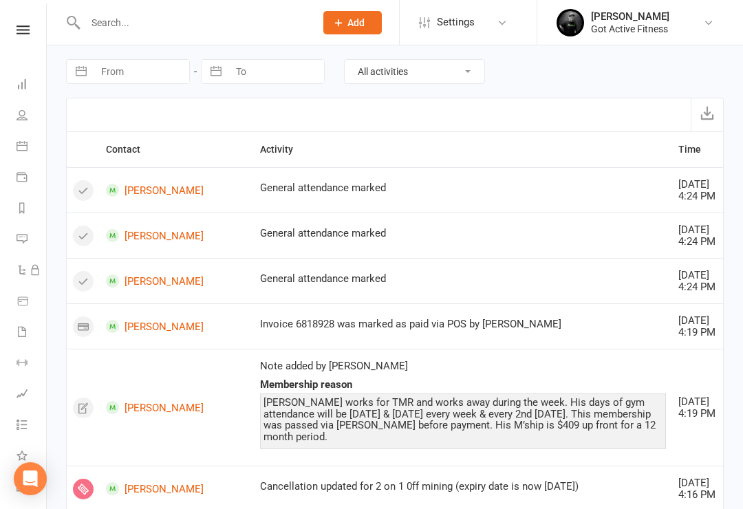
click at [22, 34] on icon at bounding box center [23, 29] width 13 height 9
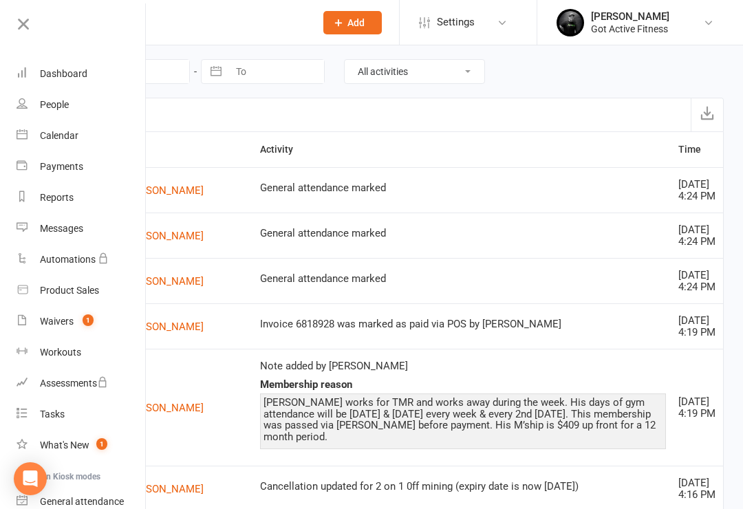
click at [56, 76] on div "Dashboard" at bounding box center [63, 73] width 47 height 11
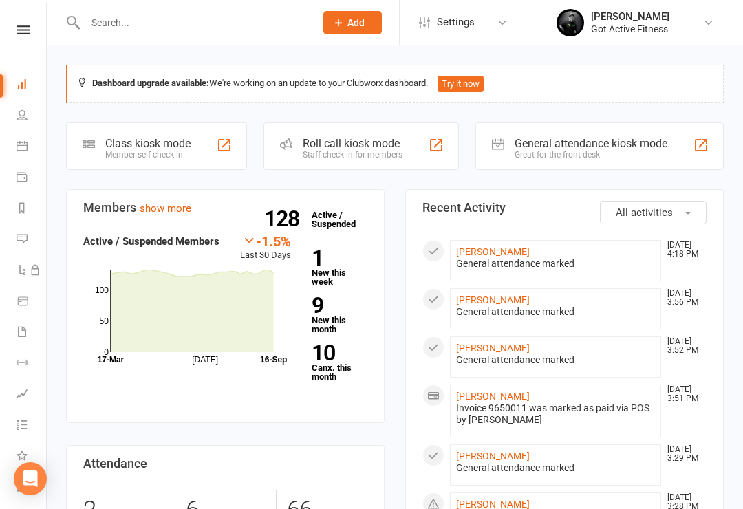
click at [704, 205] on button "All activities" at bounding box center [653, 212] width 107 height 23
click at [198, 32] on input "text" at bounding box center [193, 22] width 224 height 19
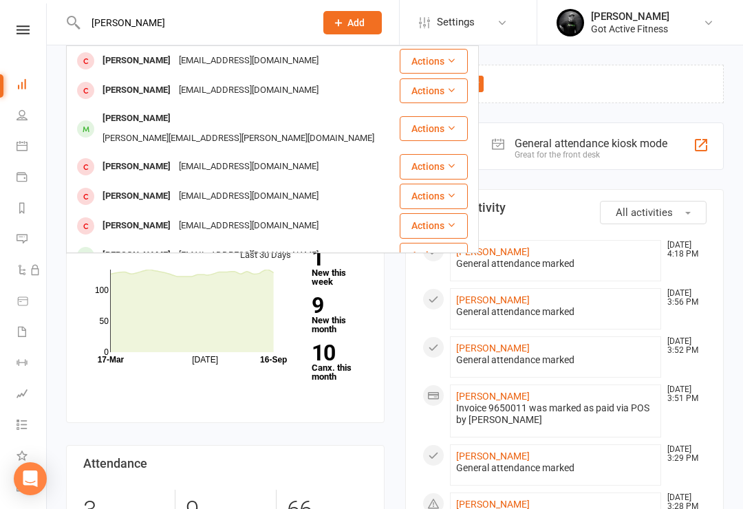
type input "Amanda"
click at [276, 186] on div "arab_colt@hotmail.com" at bounding box center [249, 196] width 148 height 20
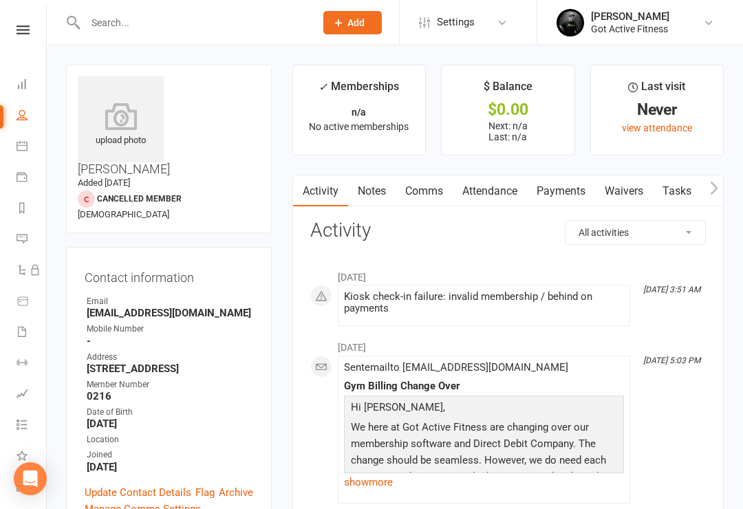
click at [206, 28] on input "text" at bounding box center [193, 22] width 224 height 19
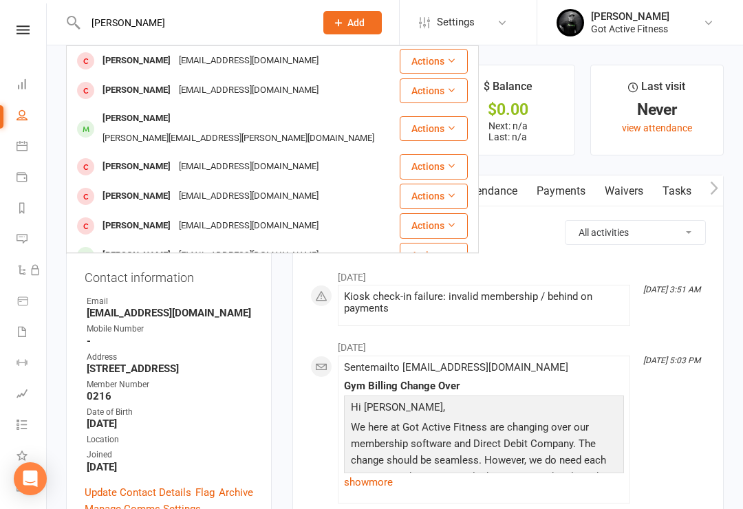
type input "Amanda"
click at [297, 129] on div "amanda.murray@y7mail.com" at bounding box center [238, 139] width 280 height 20
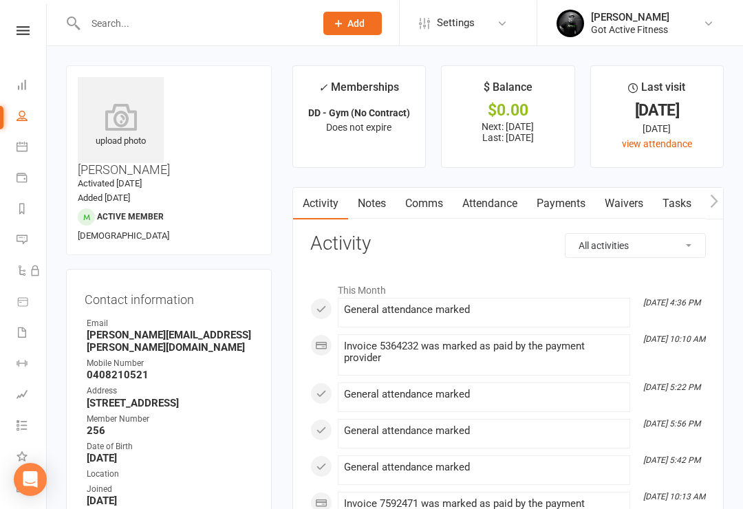
click at [12, 23] on nav "Clubworx Dashboard People Calendar Payments Reports Messages Automations Produc…" at bounding box center [23, 257] width 47 height 509
click at [30, 33] on link at bounding box center [23, 29] width 49 height 9
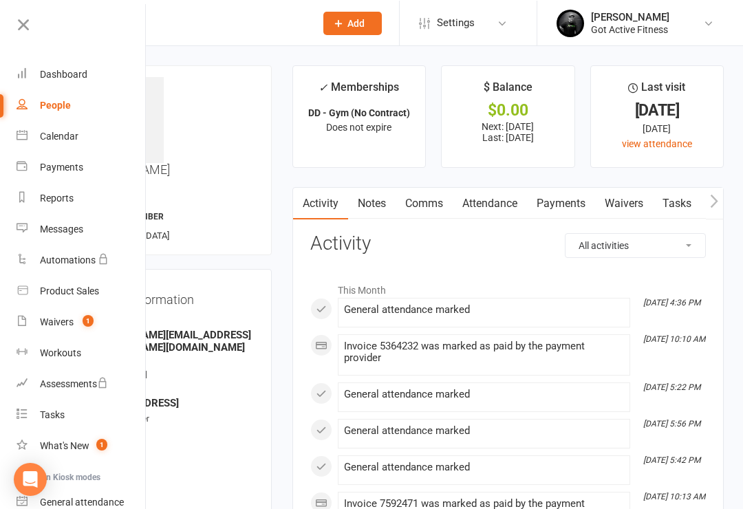
click at [80, 71] on div "Dashboard" at bounding box center [63, 73] width 47 height 11
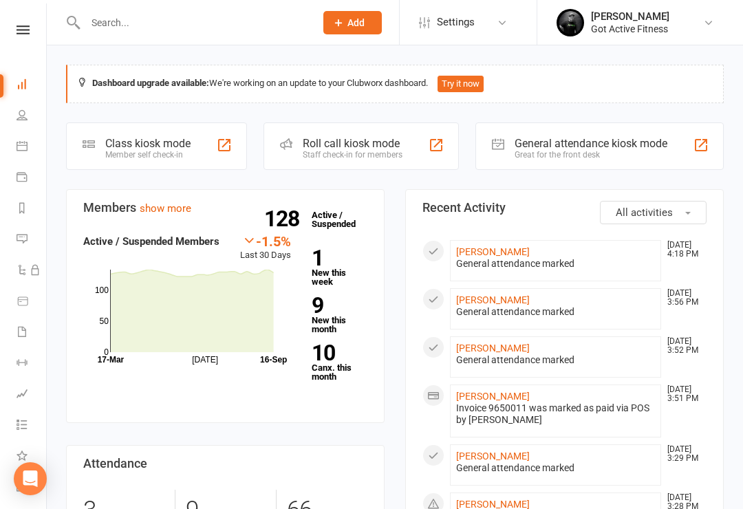
click at [160, 30] on input "text" at bounding box center [193, 22] width 224 height 19
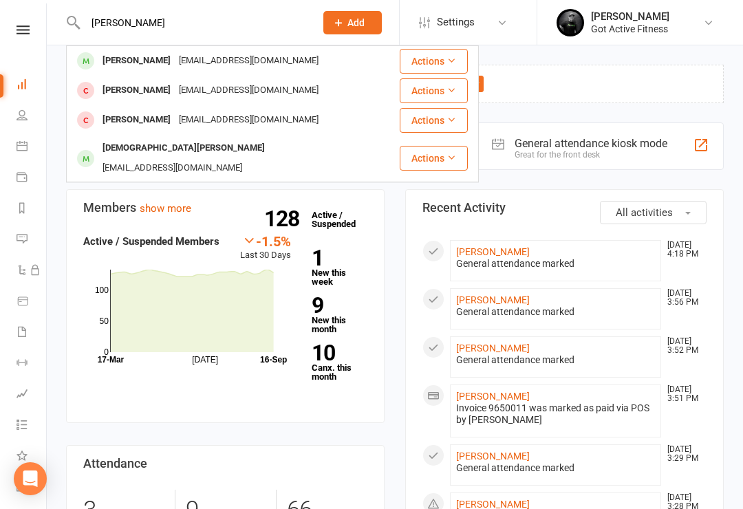
type input "[PERSON_NAME]"
click at [241, 67] on div "[PERSON_NAME] [EMAIL_ADDRESS][DOMAIN_NAME]" at bounding box center [232, 61] width 331 height 28
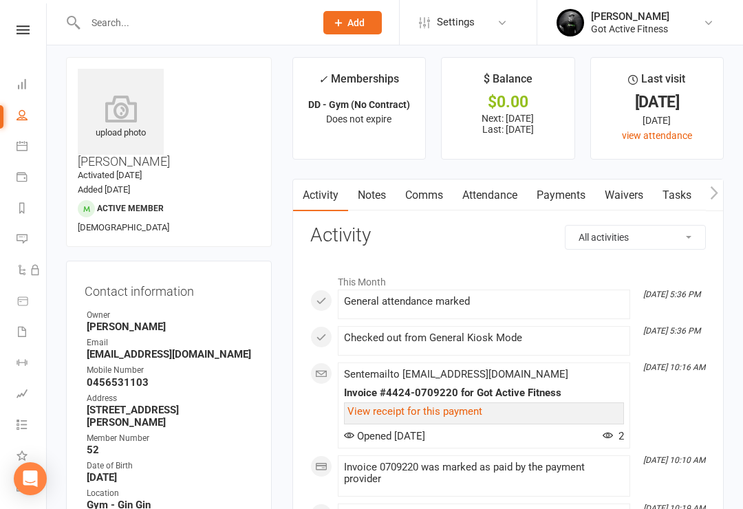
scroll to position [12, 0]
